Goal: Understand process/instructions

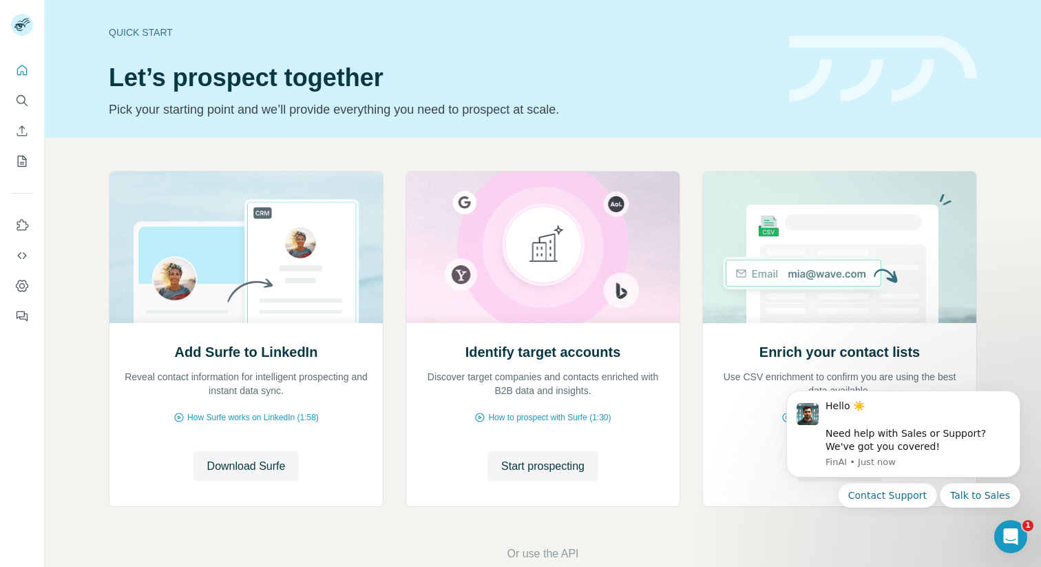
scroll to position [28, 0]
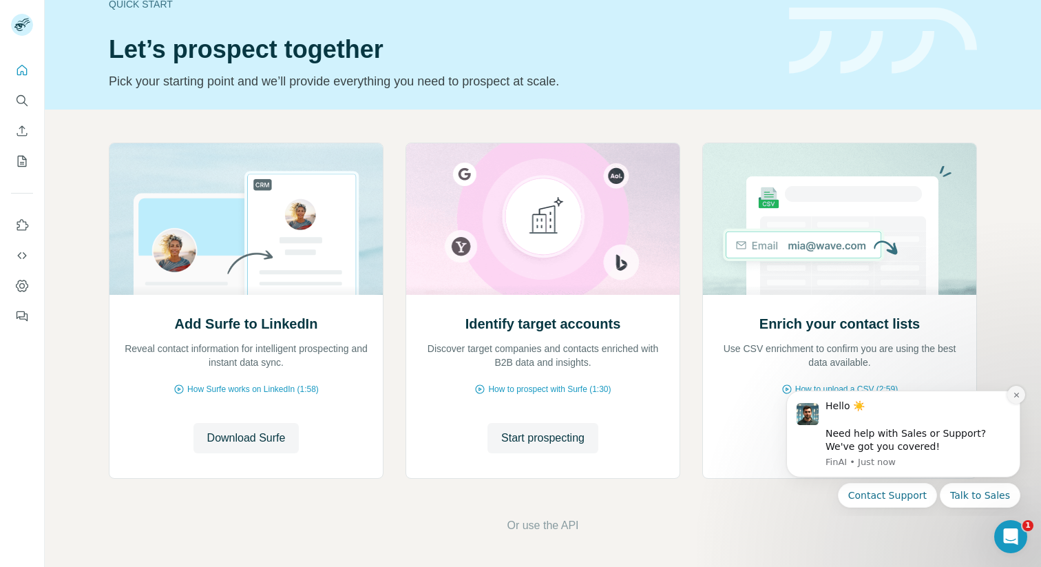
click at [1020, 393] on button "Dismiss notification" at bounding box center [1016, 395] width 18 height 18
